Goal: Information Seeking & Learning: Check status

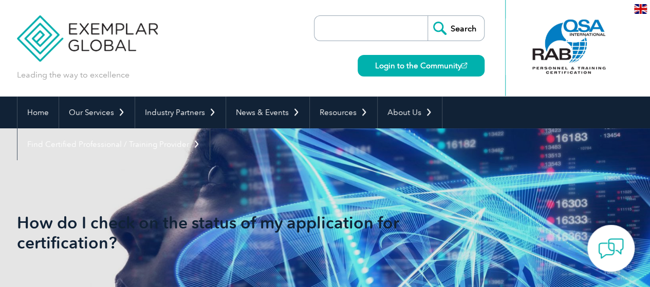
click at [111, 27] on img at bounding box center [87, 31] width 141 height 62
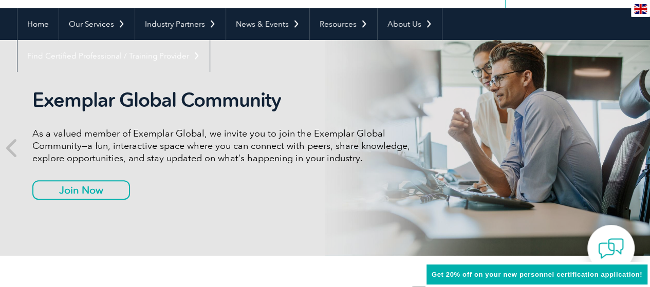
scroll to position [88, 0]
click at [93, 185] on link "Join Now" at bounding box center [70, 190] width 77 height 20
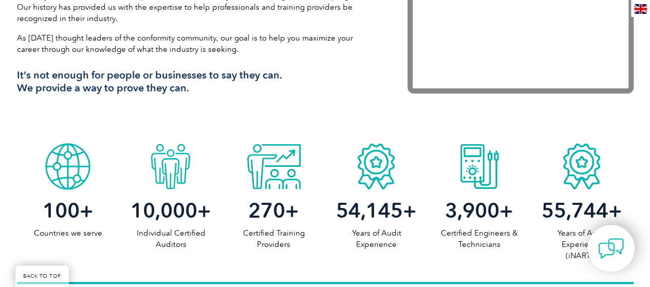
scroll to position [428, 0]
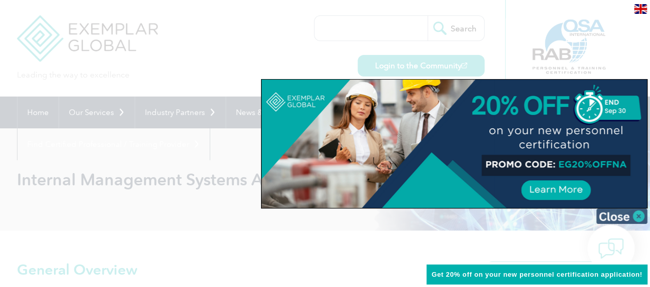
click at [637, 216] on img at bounding box center [621, 216] width 51 height 15
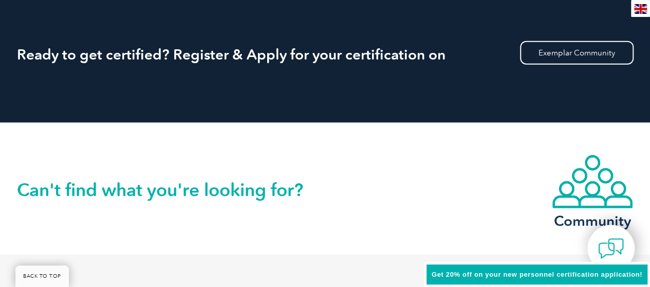
scroll to position [1310, 0]
